Goal: Task Accomplishment & Management: Manage account settings

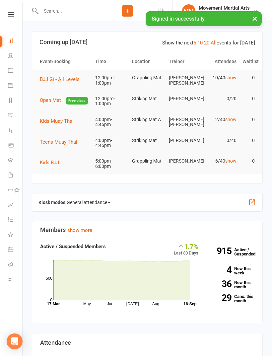
click at [48, 82] on button "BJJ Gi - All Levels" at bounding box center [62, 79] width 44 height 8
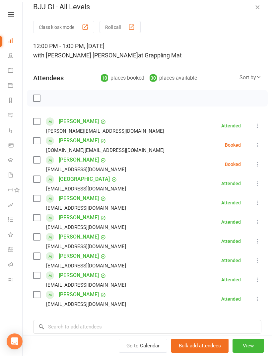
scroll to position [6, 0]
click at [38, 95] on label at bounding box center [36, 98] width 7 height 7
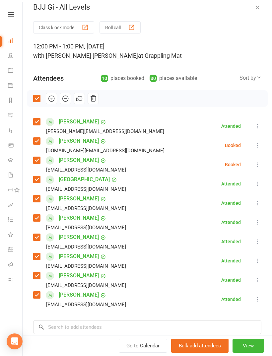
click at [52, 97] on icon "button" at bounding box center [51, 98] width 7 height 7
click at [37, 102] on label at bounding box center [36, 98] width 7 height 7
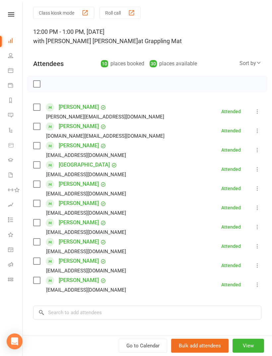
scroll to position [23, 0]
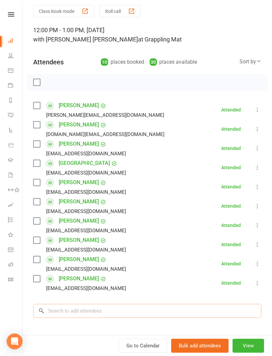
click at [132, 312] on input "search" at bounding box center [147, 311] width 228 height 14
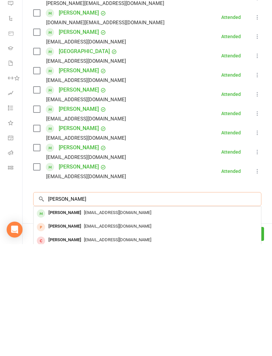
type input "[PERSON_NAME]"
click at [115, 322] on span "[EMAIL_ADDRESS][DOMAIN_NAME]" at bounding box center [117, 324] width 67 height 5
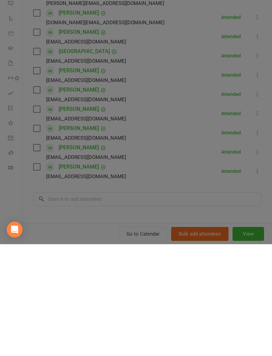
scroll to position [189, 0]
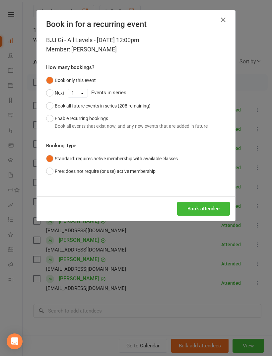
click at [193, 210] on button "Book attendee" at bounding box center [203, 209] width 53 height 14
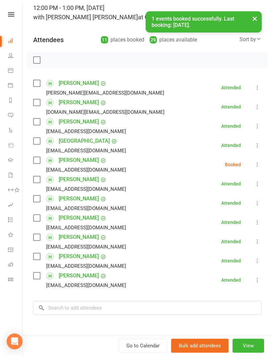
scroll to position [46, 0]
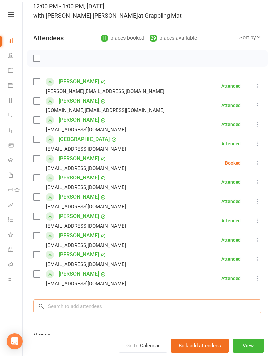
click at [179, 307] on input "search" at bounding box center [147, 306] width 228 height 14
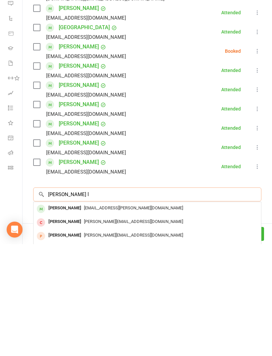
type input "[PERSON_NAME] l"
click at [149, 315] on div "[EMAIL_ADDRESS][PERSON_NAME][DOMAIN_NAME]" at bounding box center [147, 320] width 222 height 10
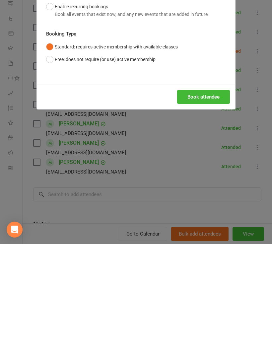
scroll to position [373, 0]
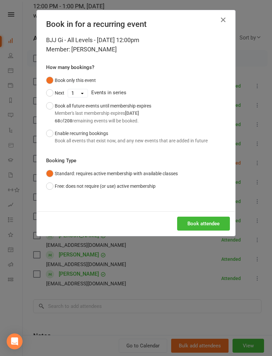
click at [216, 223] on button "Book attendee" at bounding box center [203, 223] width 53 height 14
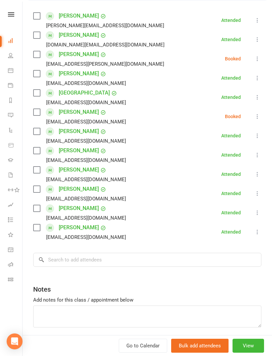
scroll to position [129, 0]
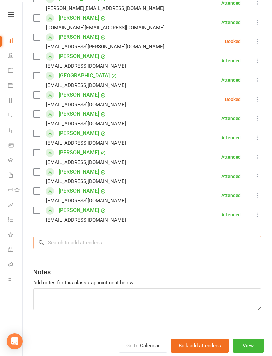
click at [191, 248] on input "search" at bounding box center [147, 242] width 228 height 14
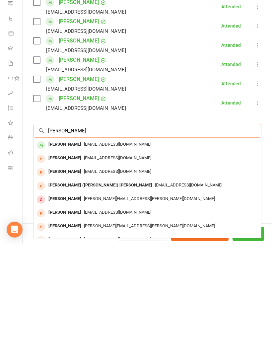
type input "[PERSON_NAME]"
click at [191, 251] on div "[EMAIL_ADDRESS][DOMAIN_NAME]" at bounding box center [147, 256] width 222 height 10
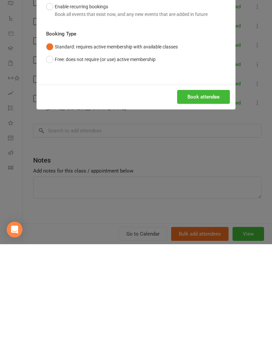
scroll to position [494, 0]
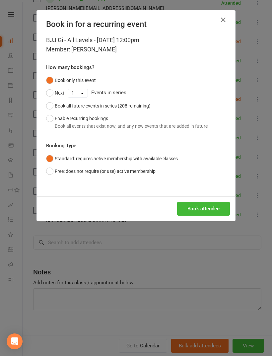
click at [209, 202] on button "Book attendee" at bounding box center [203, 209] width 53 height 14
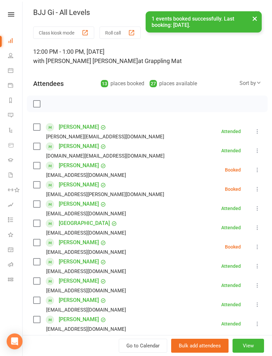
scroll to position [1, 0]
click at [36, 107] on label at bounding box center [36, 104] width 7 height 7
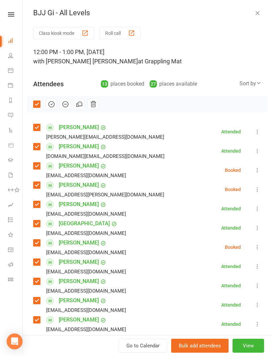
click at [56, 104] on button "button" at bounding box center [51, 103] width 11 height 11
click at [40, 105] on label at bounding box center [36, 104] width 7 height 7
